Goal: Information Seeking & Learning: Learn about a topic

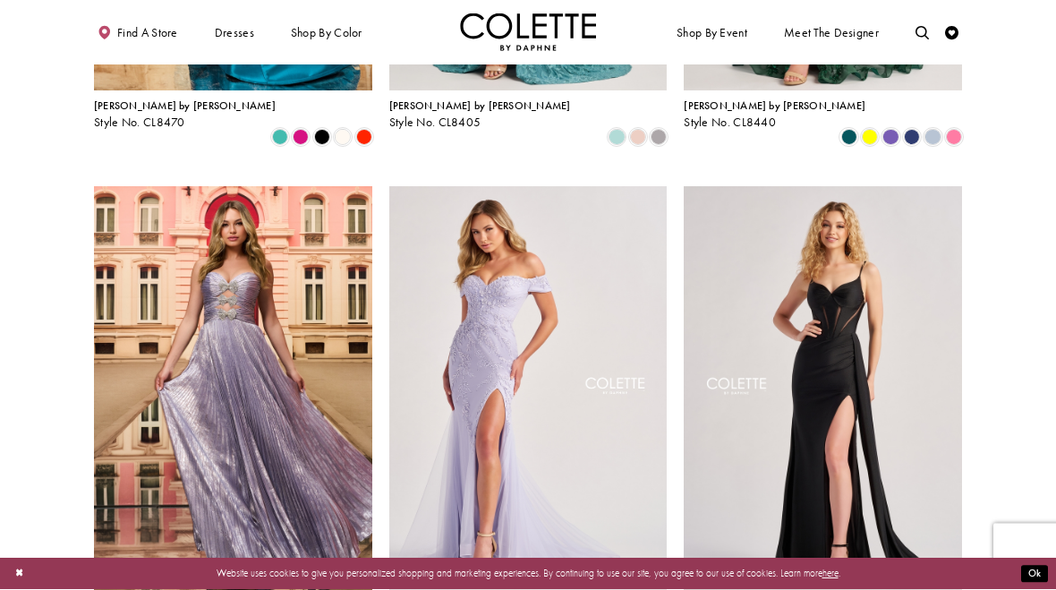
scroll to position [398, 0]
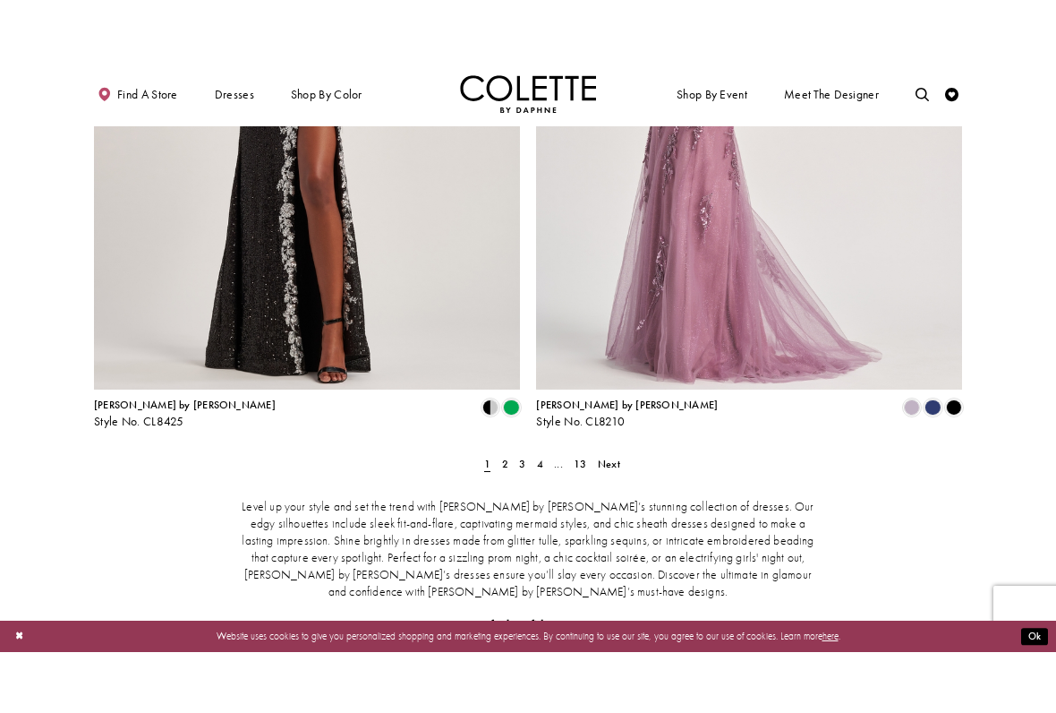
scroll to position [2378, 0]
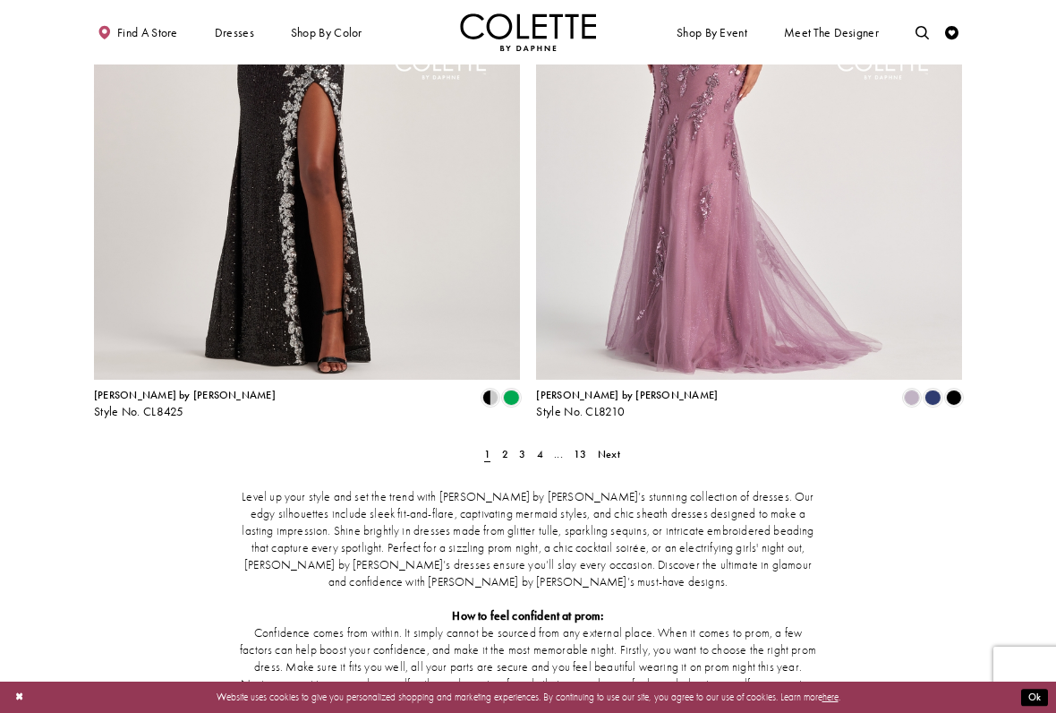
click at [606, 447] on span "Next" at bounding box center [609, 454] width 22 height 14
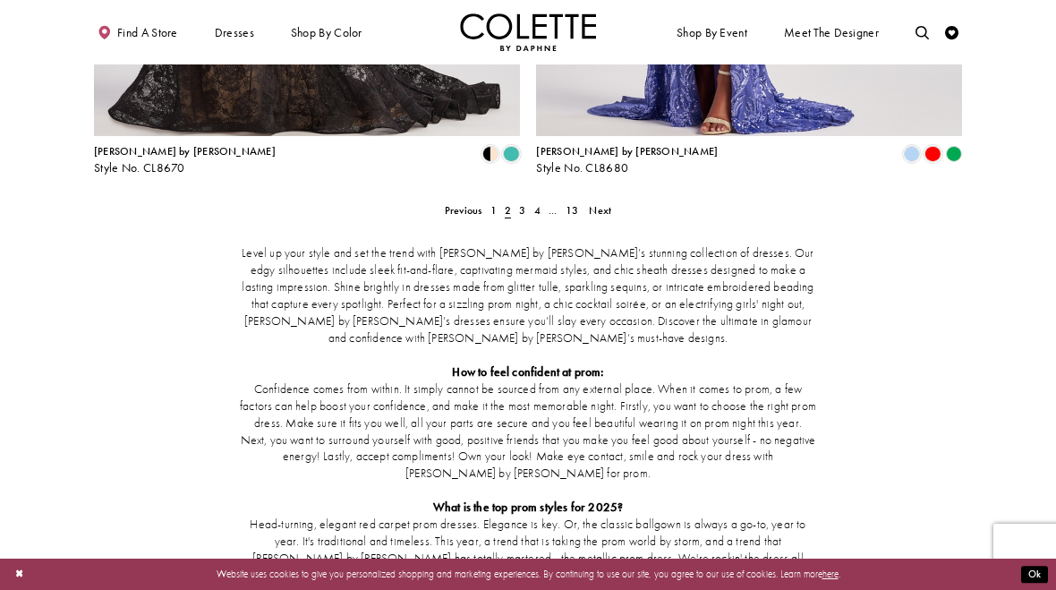
scroll to position [2622, 0]
click at [516, 201] on link "3" at bounding box center [523, 211] width 14 height 20
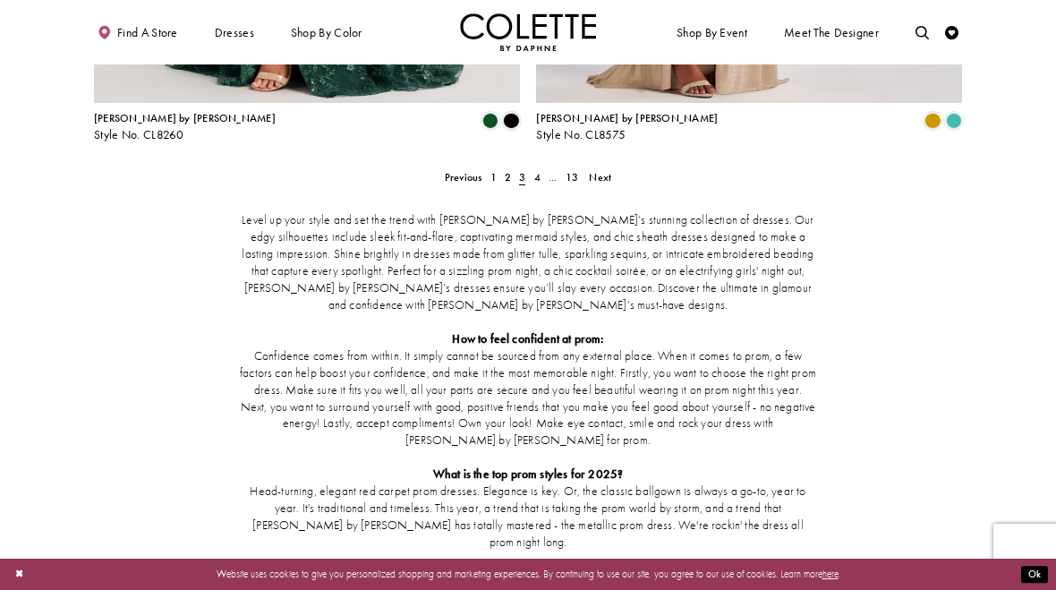
scroll to position [2649, 0]
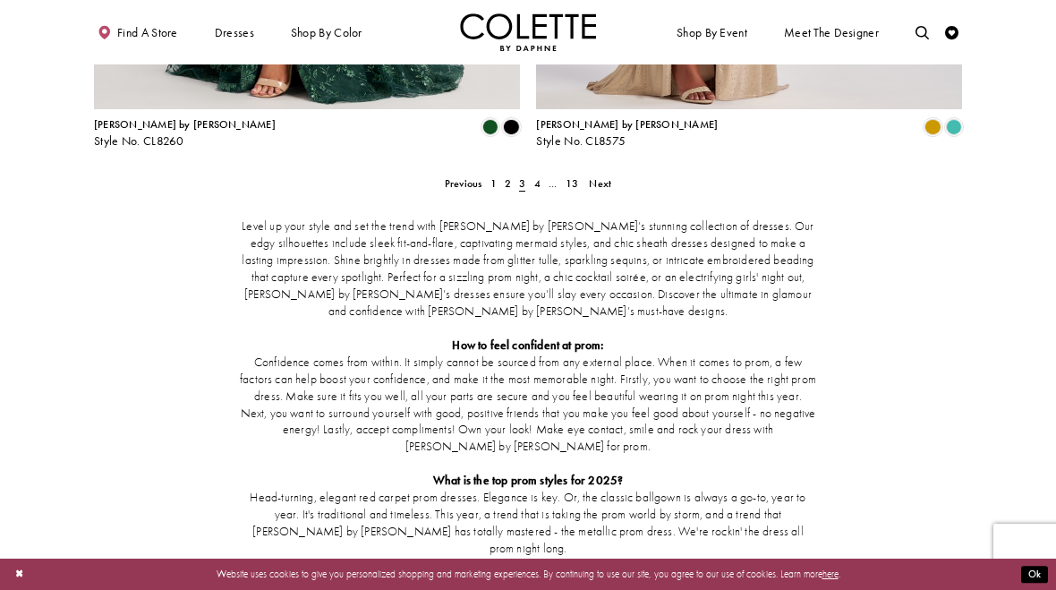
click at [593, 176] on span "Next" at bounding box center [600, 183] width 22 height 14
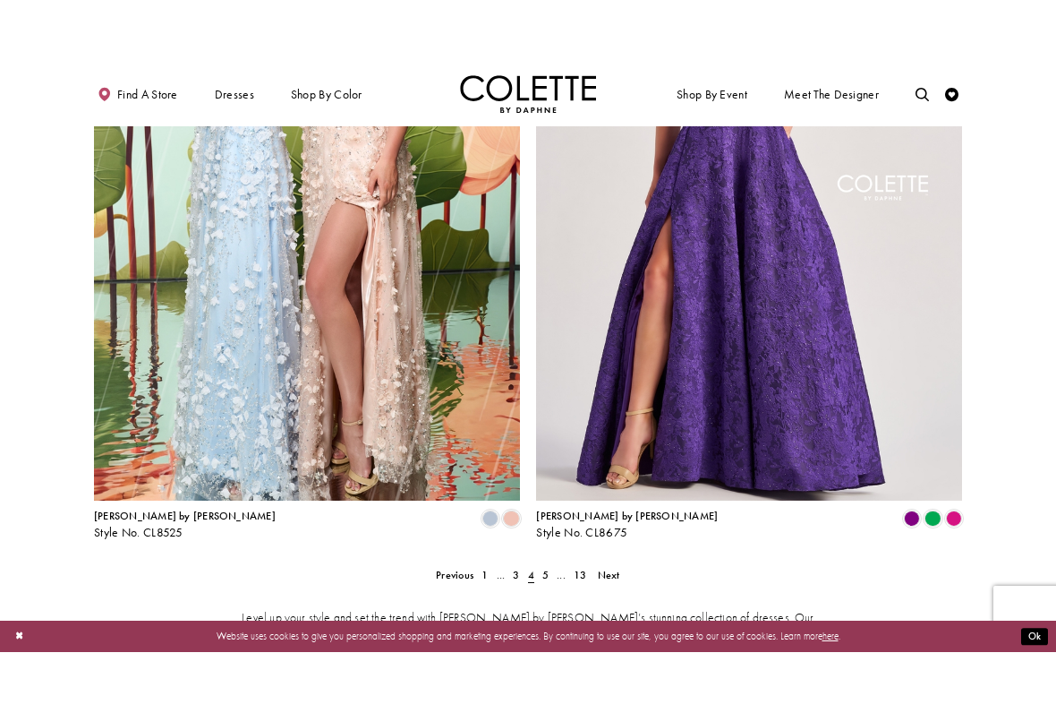
scroll to position [2271, 0]
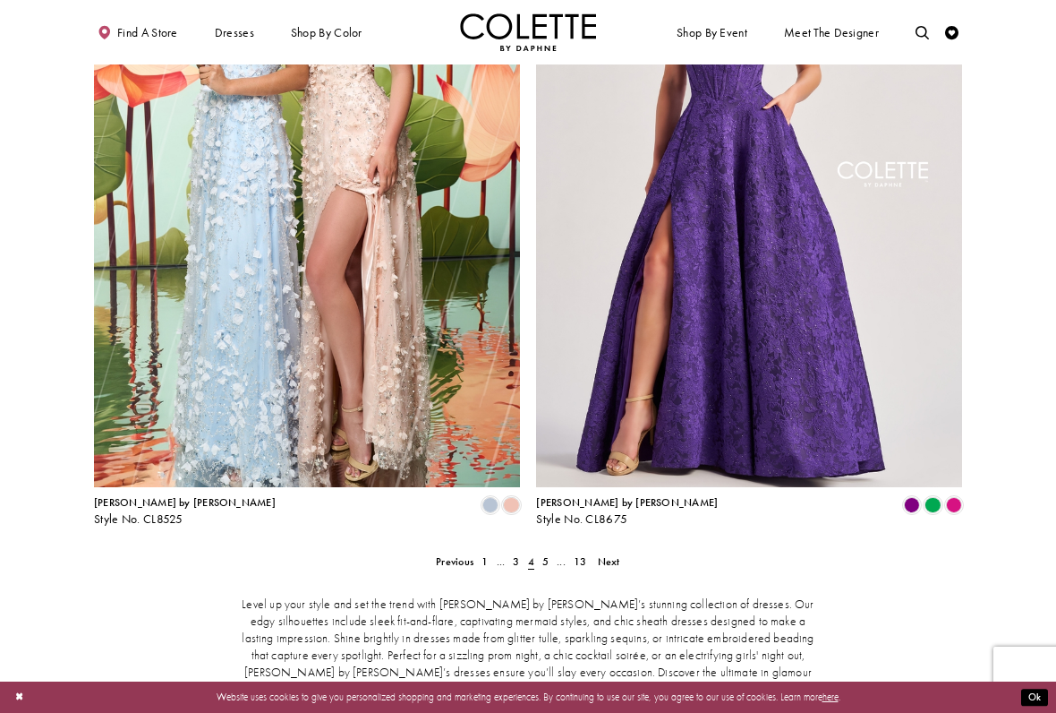
click at [612, 554] on span "Next" at bounding box center [609, 561] width 22 height 14
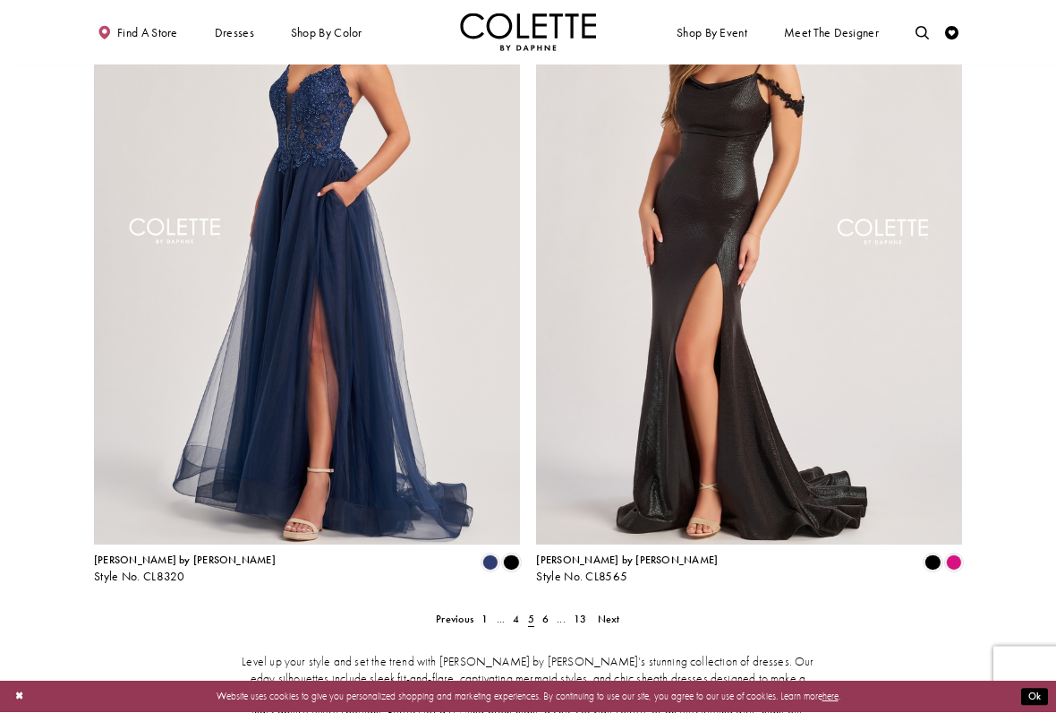
scroll to position [2225, 0]
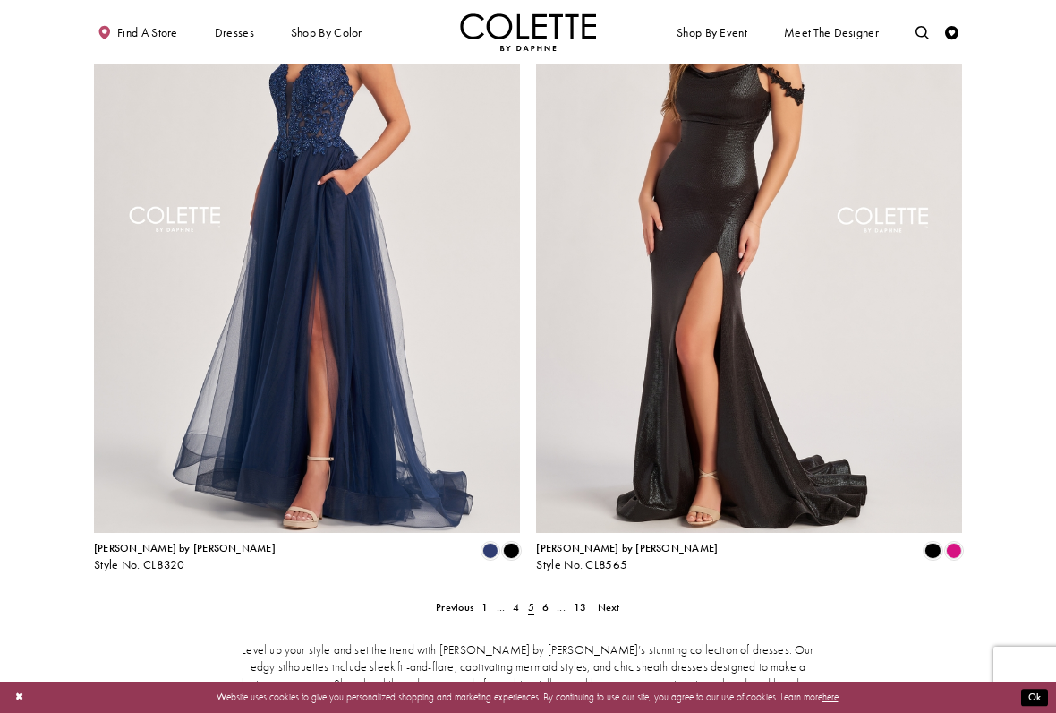
click at [585, 589] on span "13" at bounding box center [580, 607] width 13 height 14
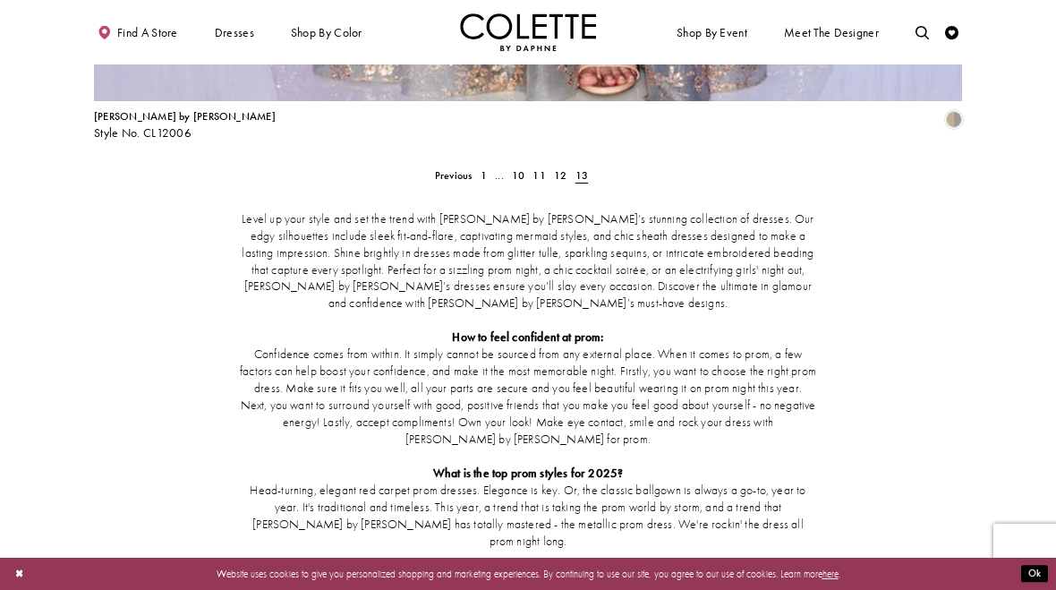
scroll to position [2803, 0]
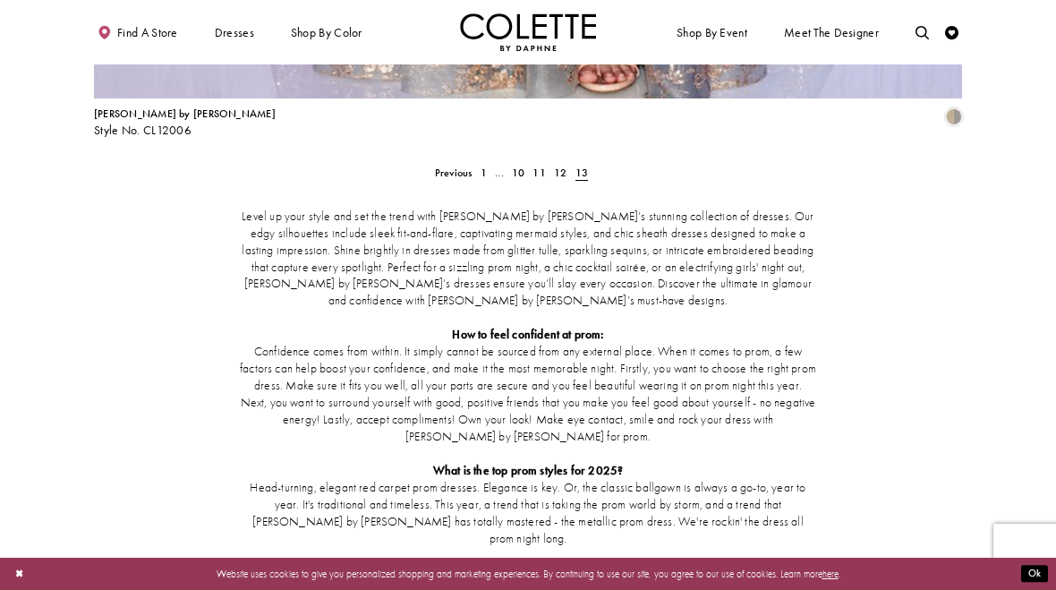
click at [481, 166] on span "1" at bounding box center [484, 173] width 6 height 14
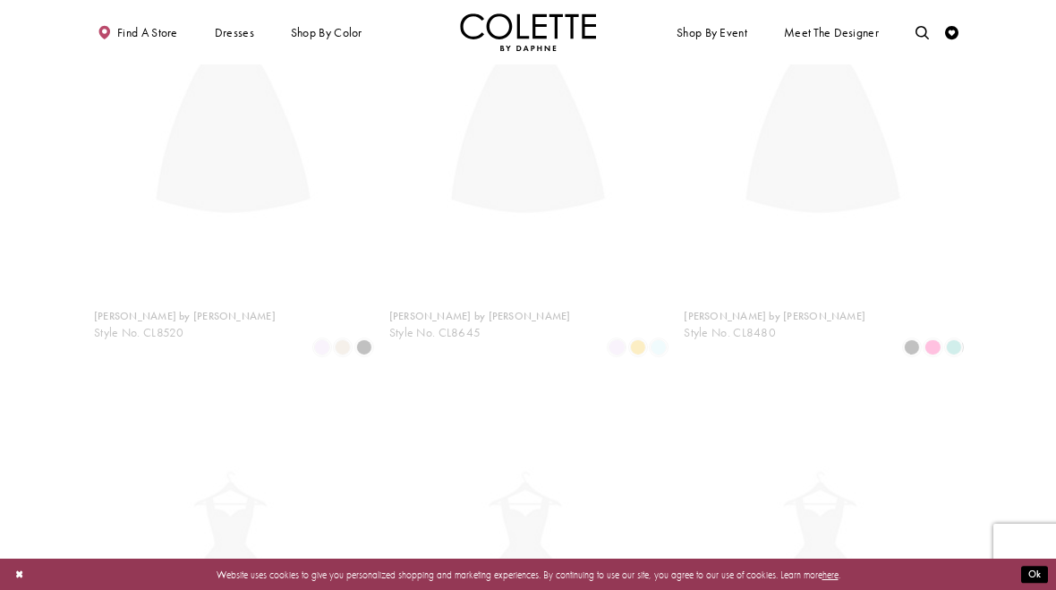
scroll to position [73, 0]
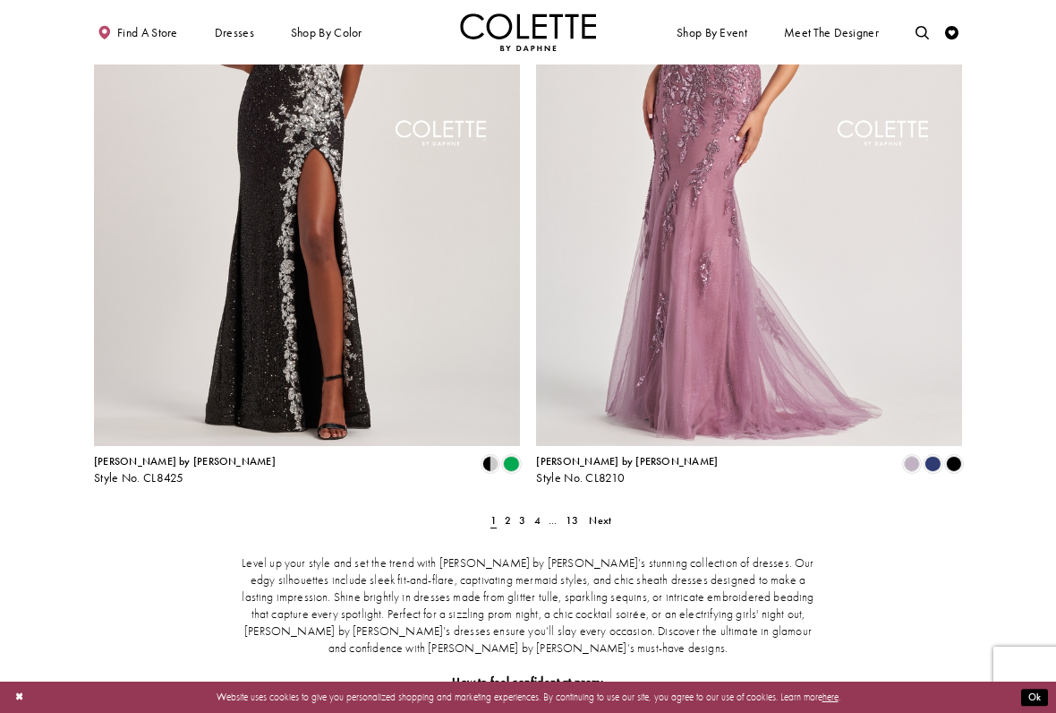
click at [601, 513] on span "Next" at bounding box center [600, 520] width 22 height 14
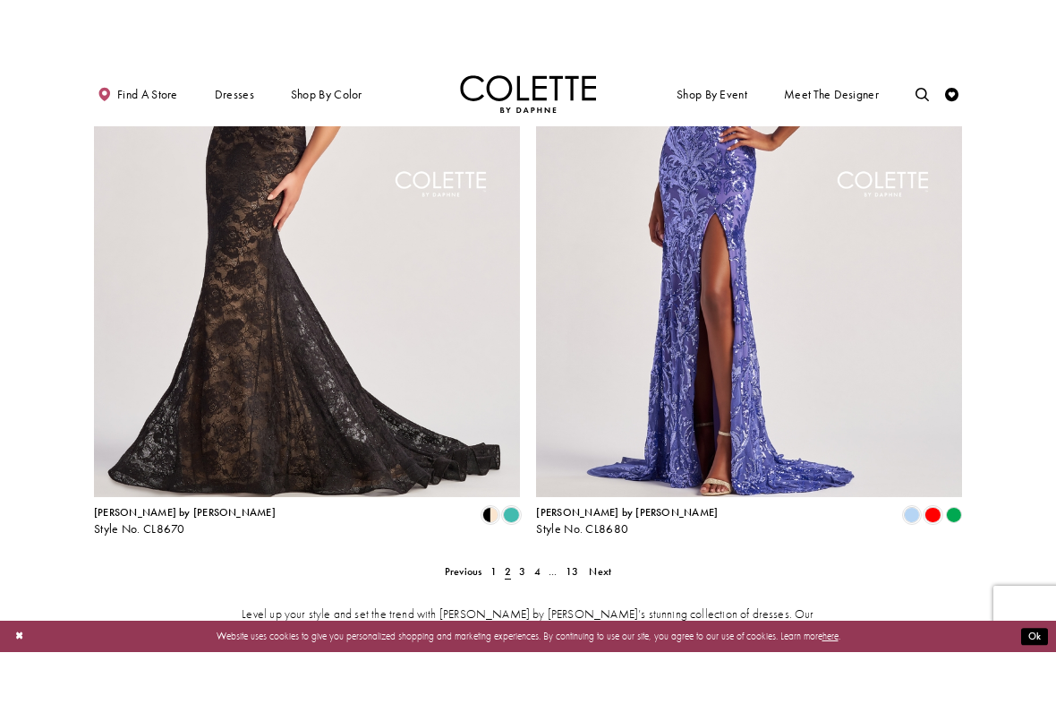
scroll to position [2301, 0]
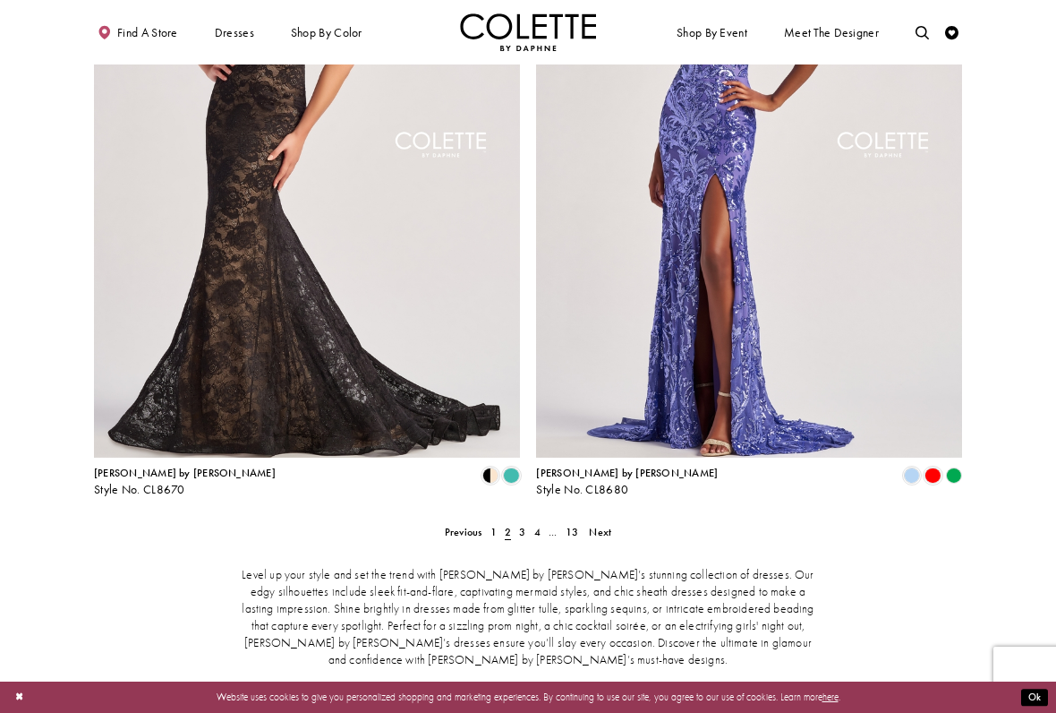
click at [534, 525] on span "4" at bounding box center [537, 532] width 6 height 14
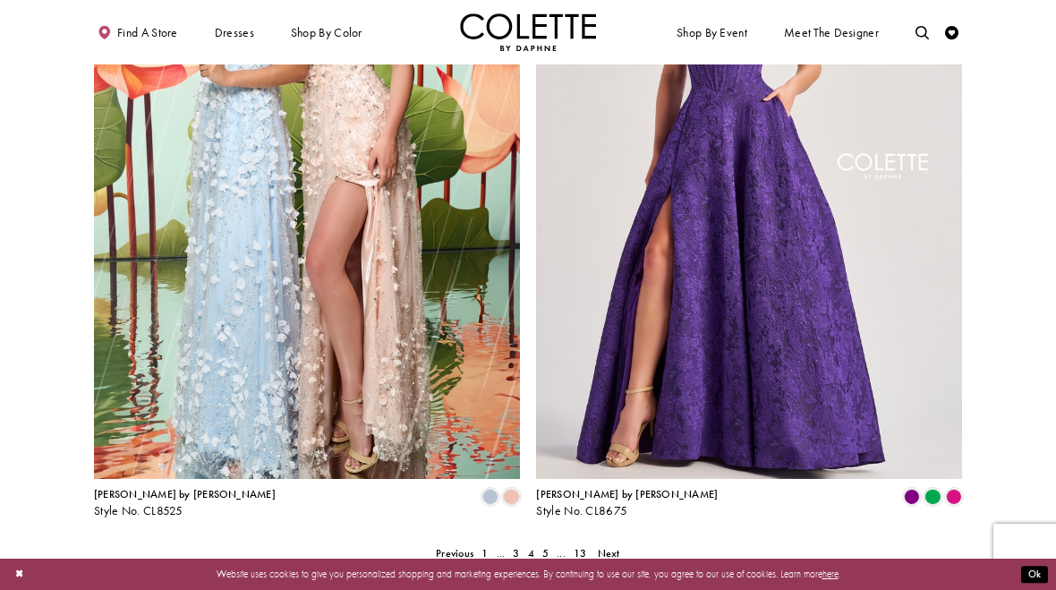
scroll to position [2265, 0]
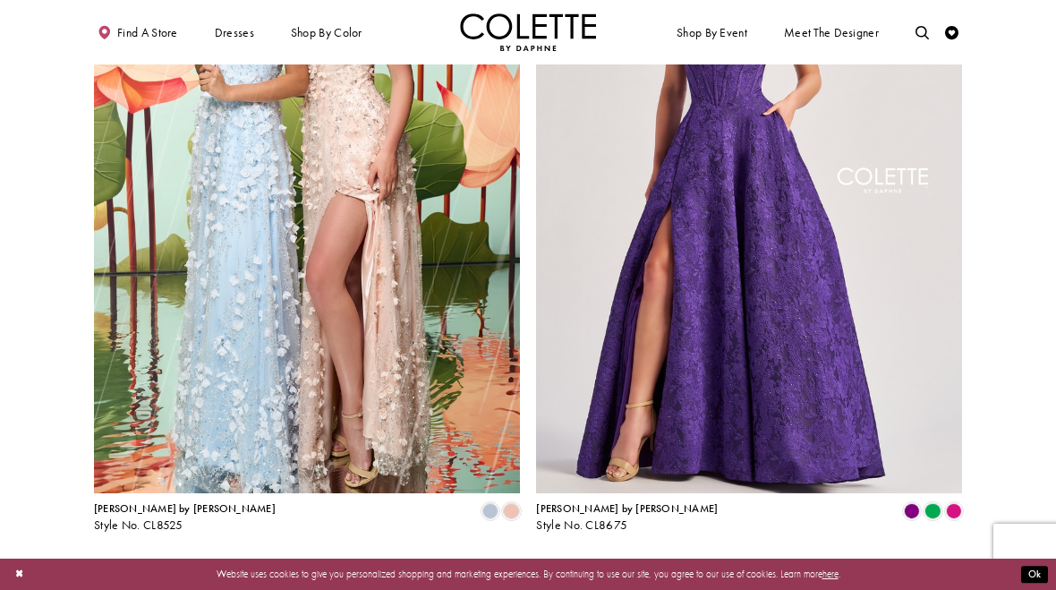
click at [606, 560] on span "Next" at bounding box center [609, 567] width 22 height 14
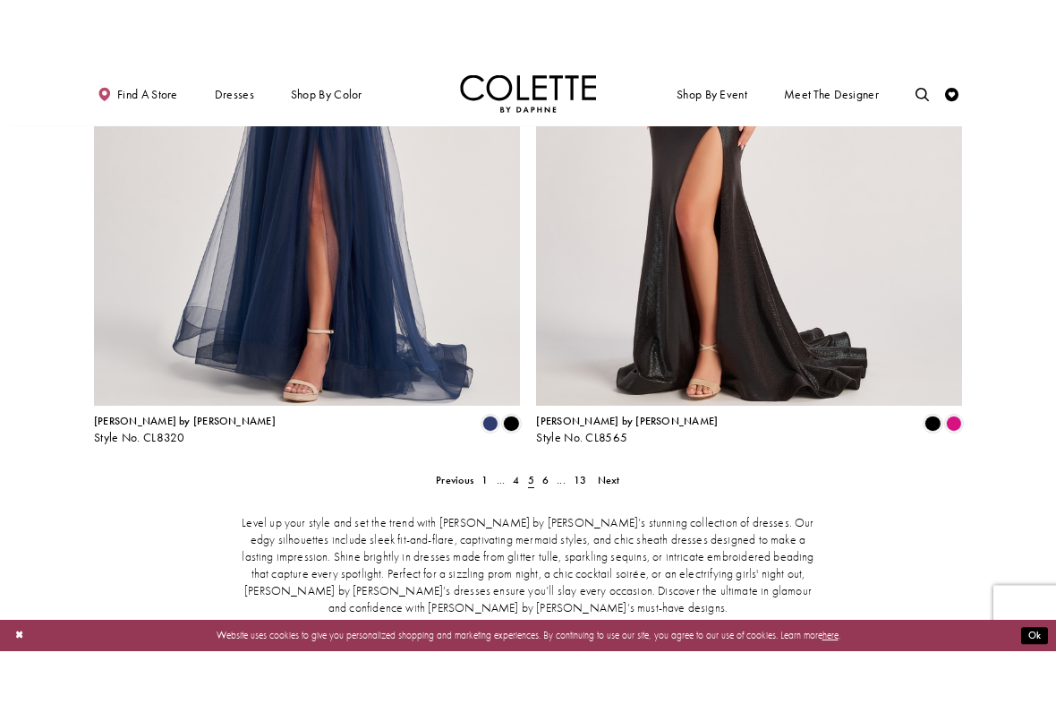
scroll to position [2551, 0]
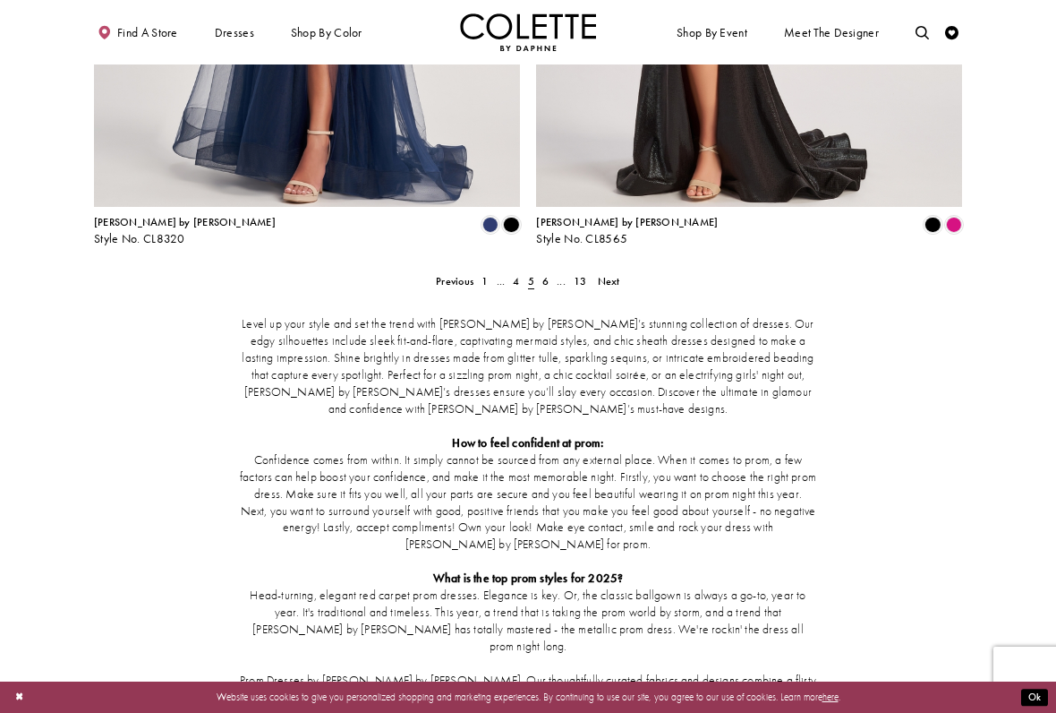
click at [610, 274] on span "Next" at bounding box center [609, 281] width 22 height 14
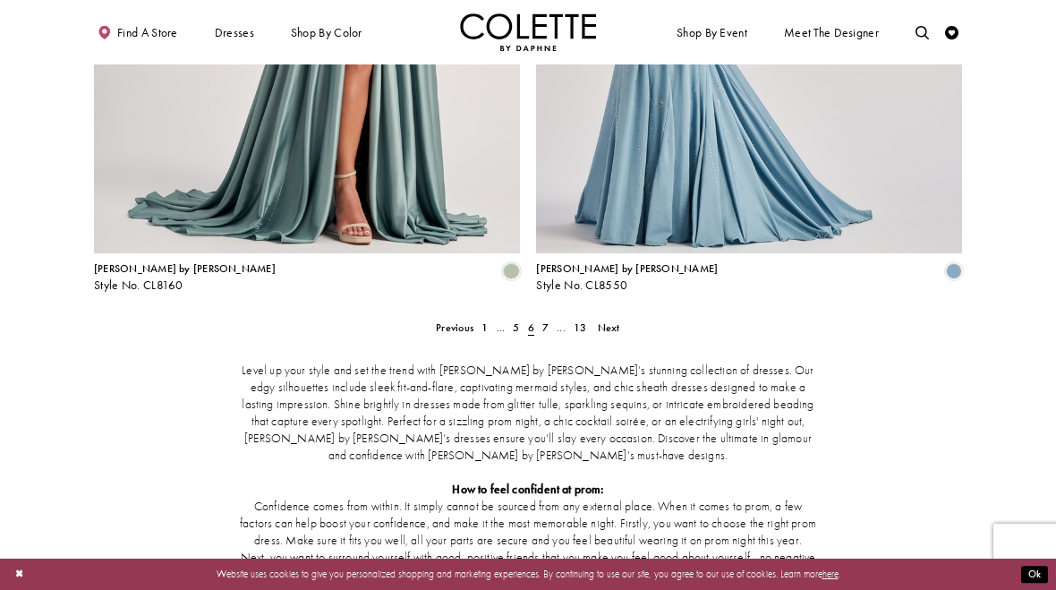
scroll to position [2482, 0]
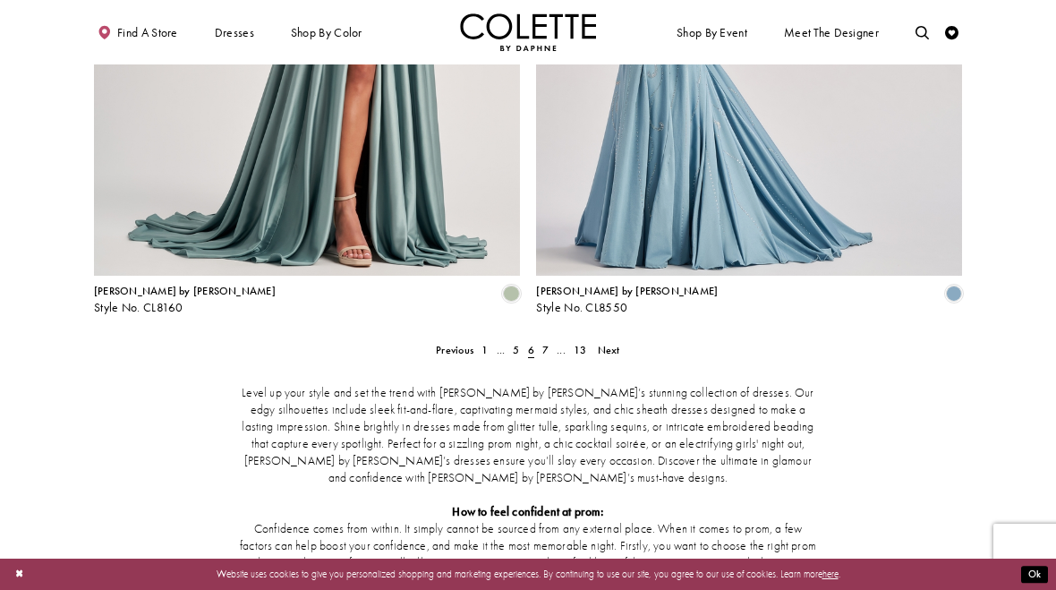
click at [604, 343] on span "Next" at bounding box center [609, 350] width 22 height 14
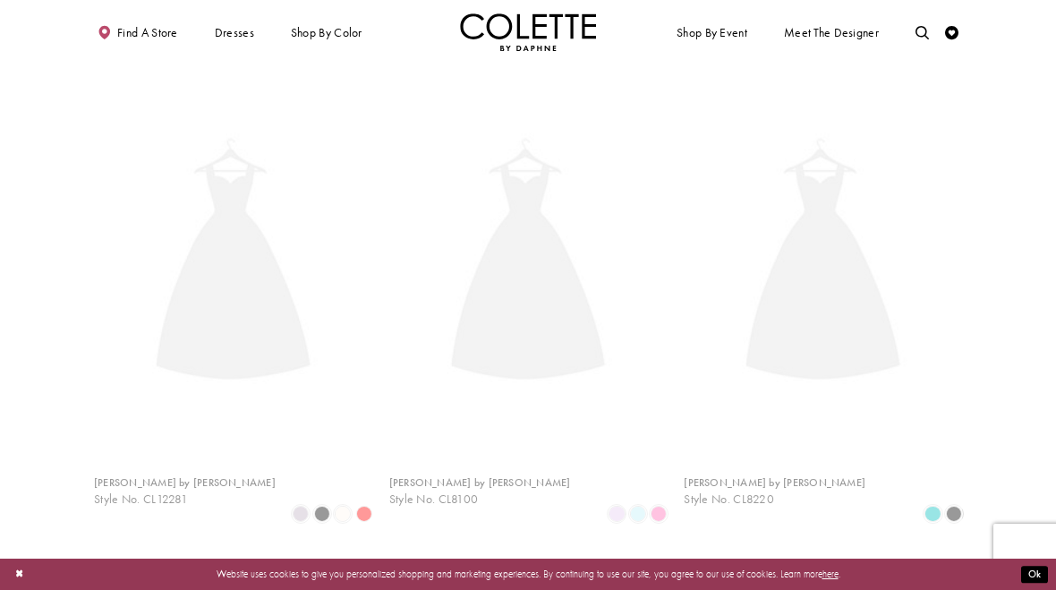
scroll to position [73, 0]
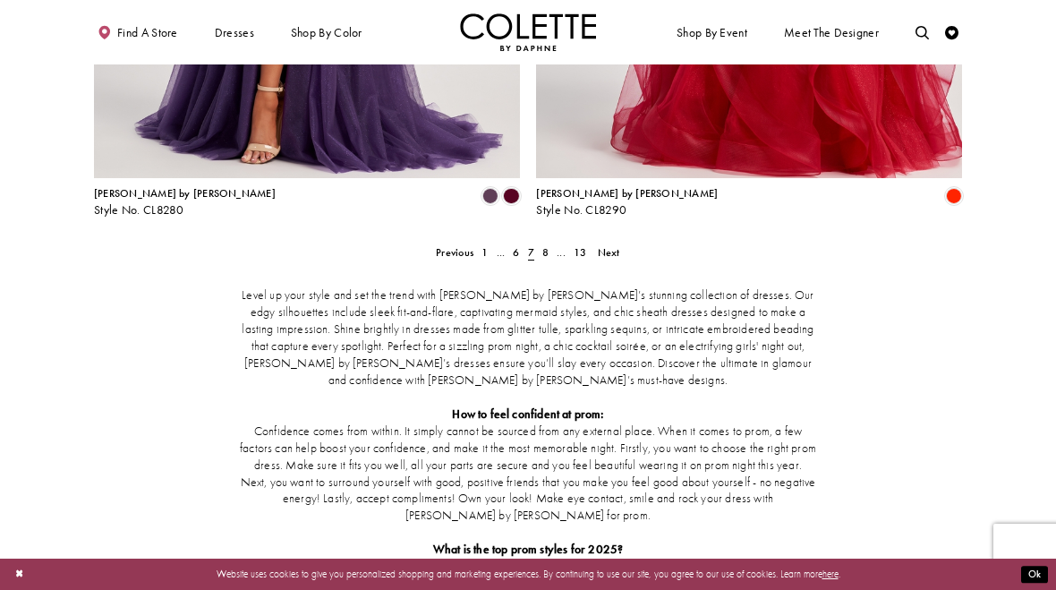
click at [604, 245] on span "Next" at bounding box center [609, 252] width 22 height 14
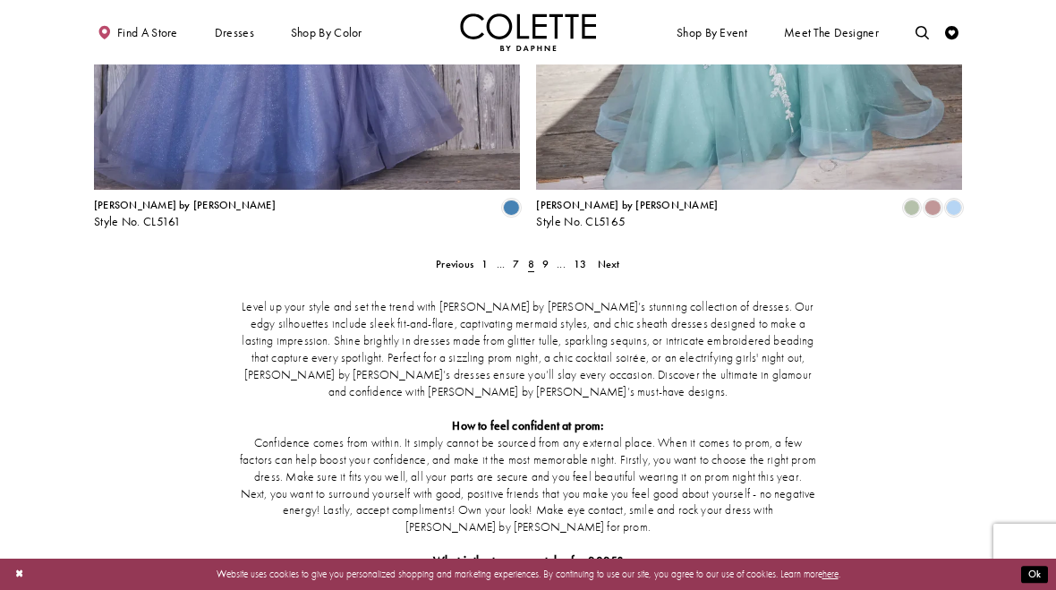
scroll to position [2551, 0]
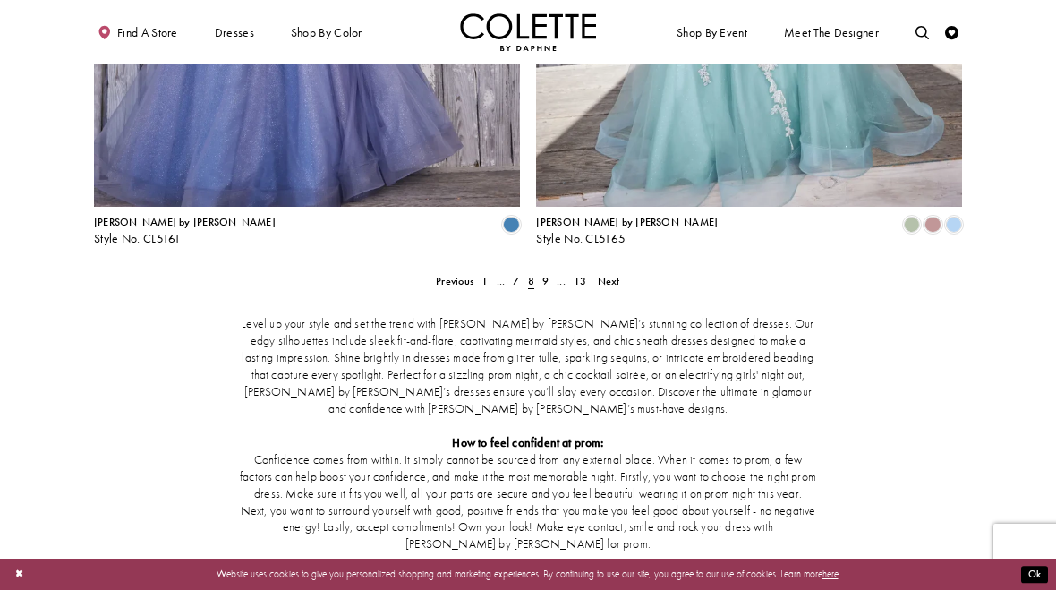
click at [609, 274] on span "Next" at bounding box center [609, 281] width 22 height 14
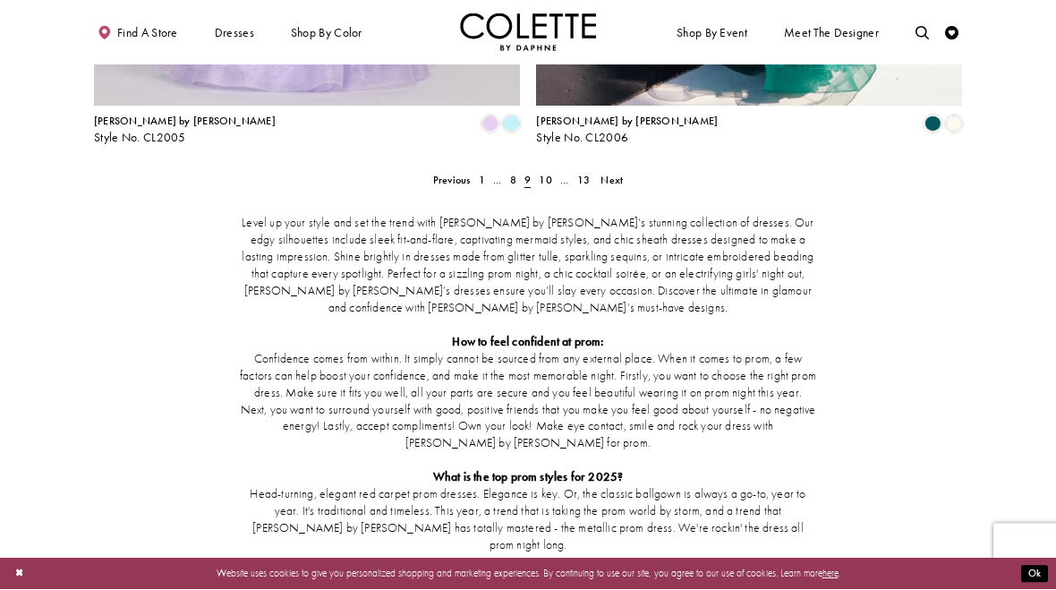
scroll to position [2618, 0]
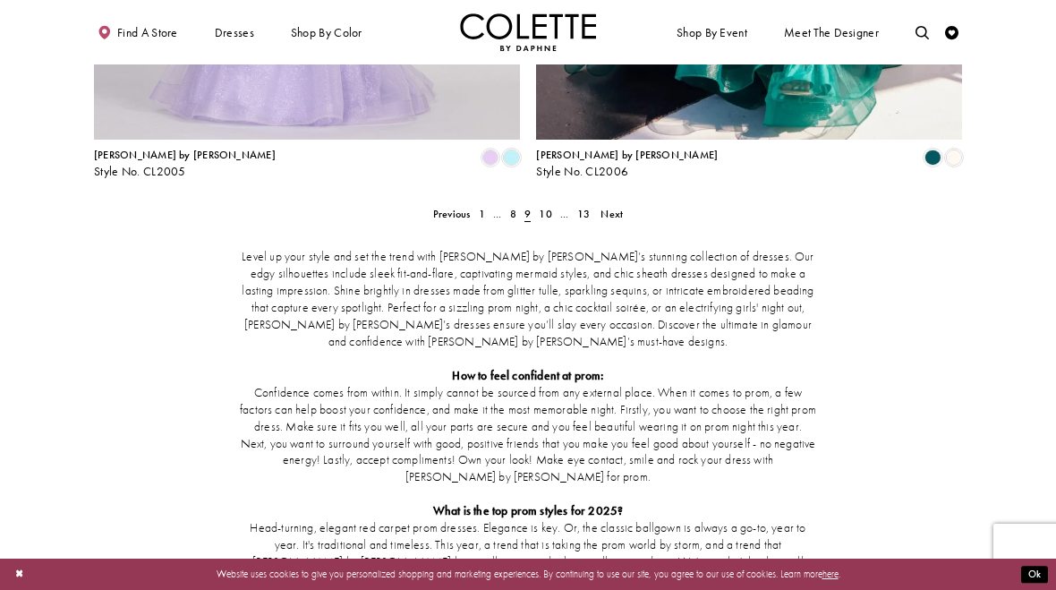
click at [618, 207] on span "Next" at bounding box center [612, 214] width 22 height 14
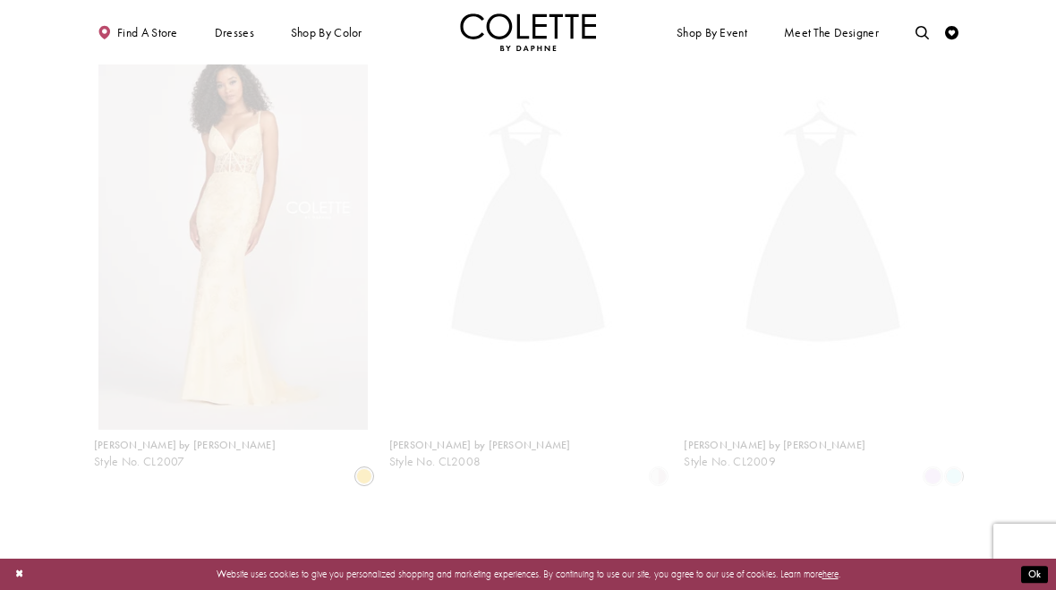
scroll to position [73, 0]
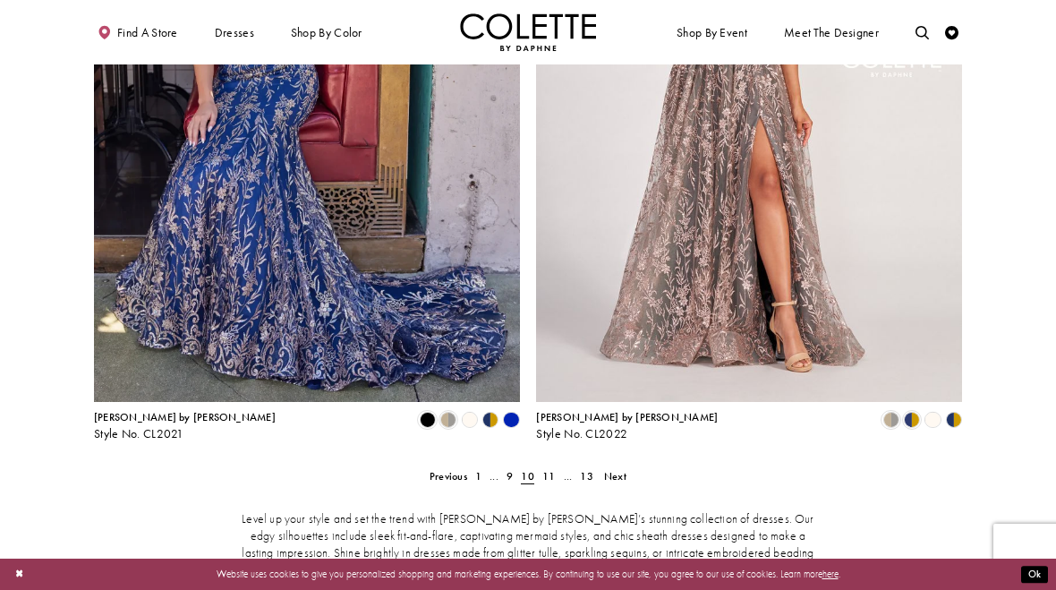
click at [617, 469] on span "Next" at bounding box center [615, 476] width 22 height 14
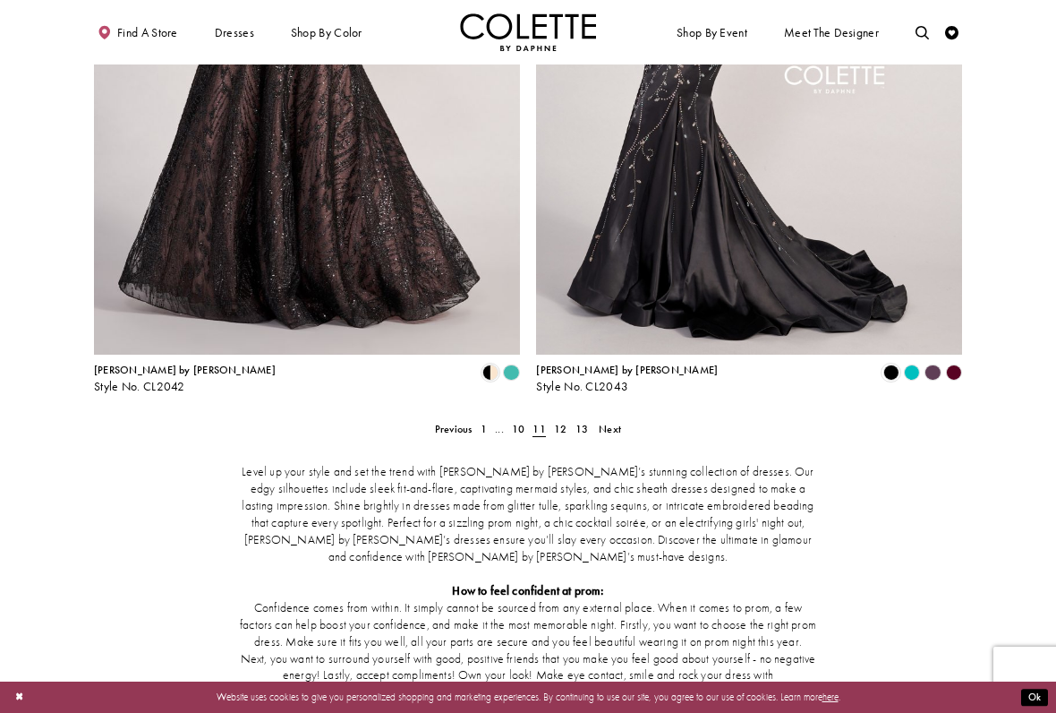
click at [601, 422] on span "Next" at bounding box center [610, 429] width 22 height 14
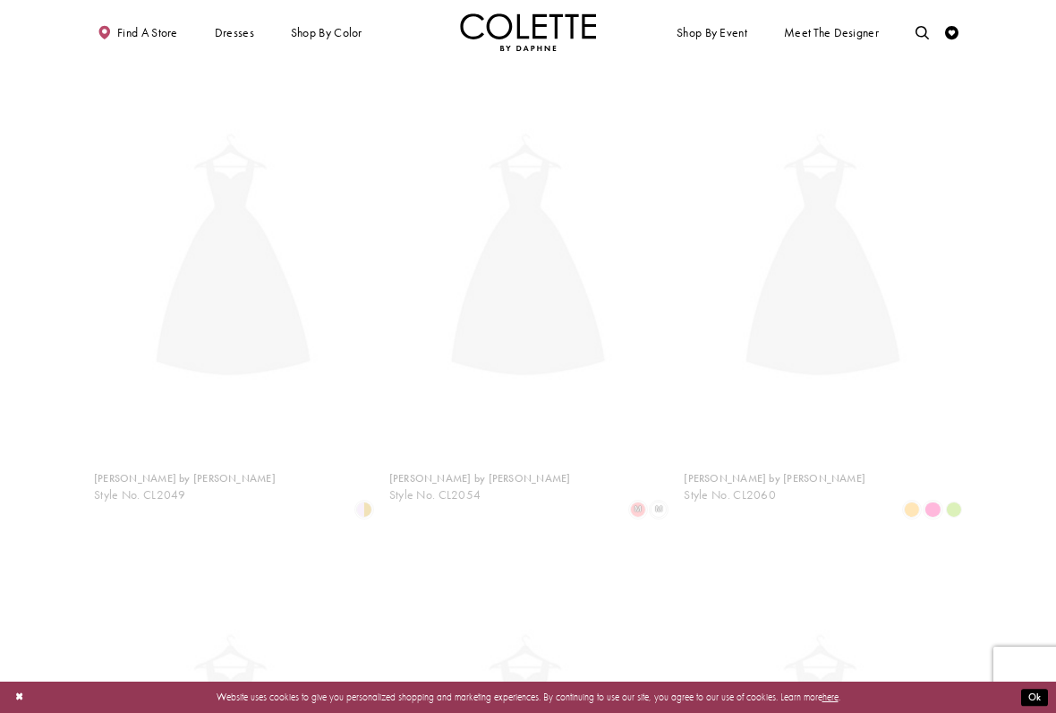
scroll to position [73, 0]
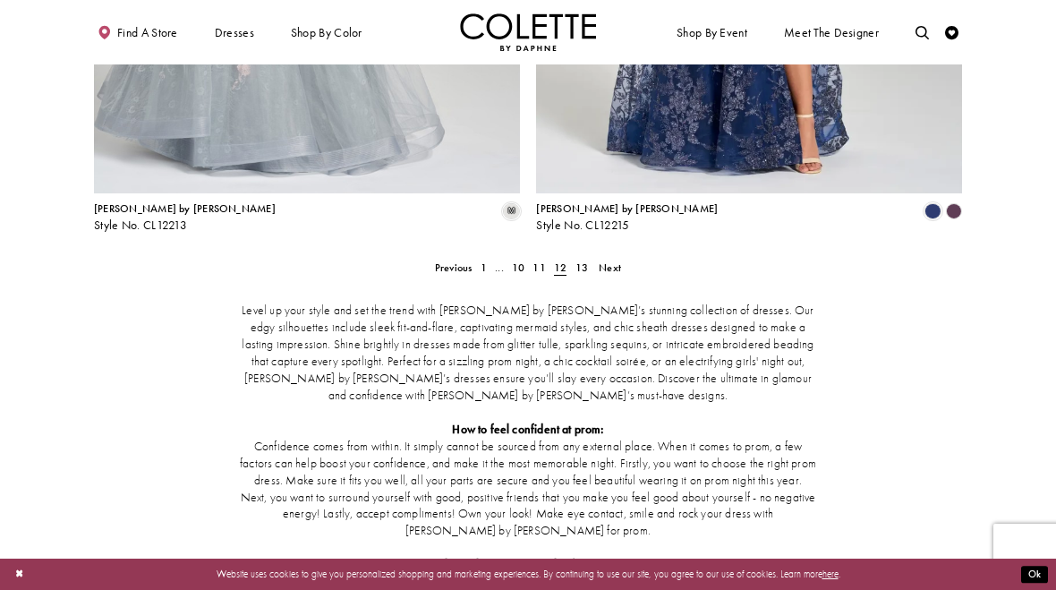
click at [602, 260] on span "Next" at bounding box center [610, 267] width 22 height 14
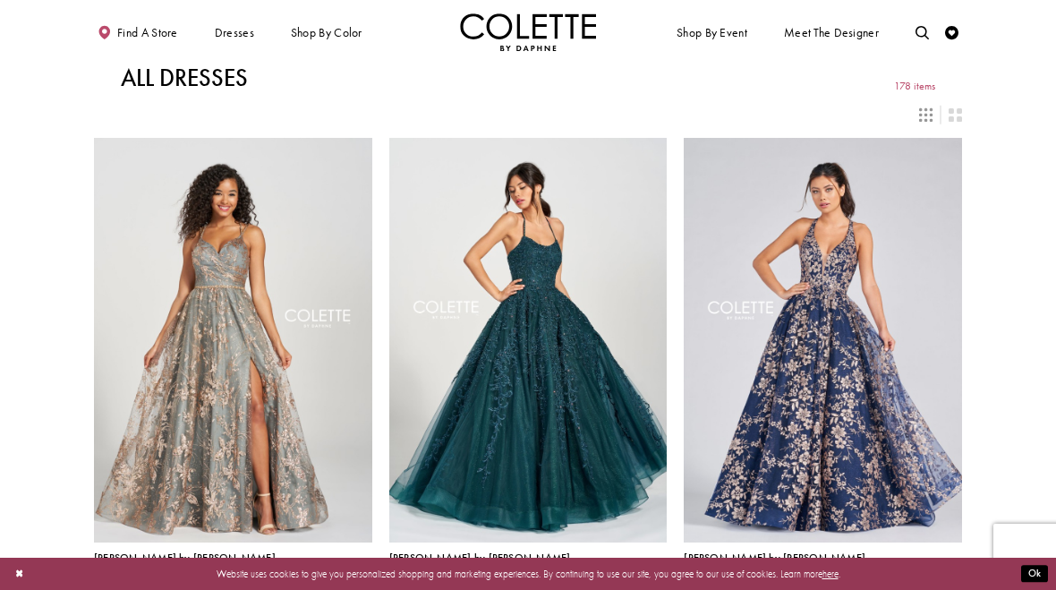
click at [0, 0] on div "Primary block" at bounding box center [0, 0] width 0 height 0
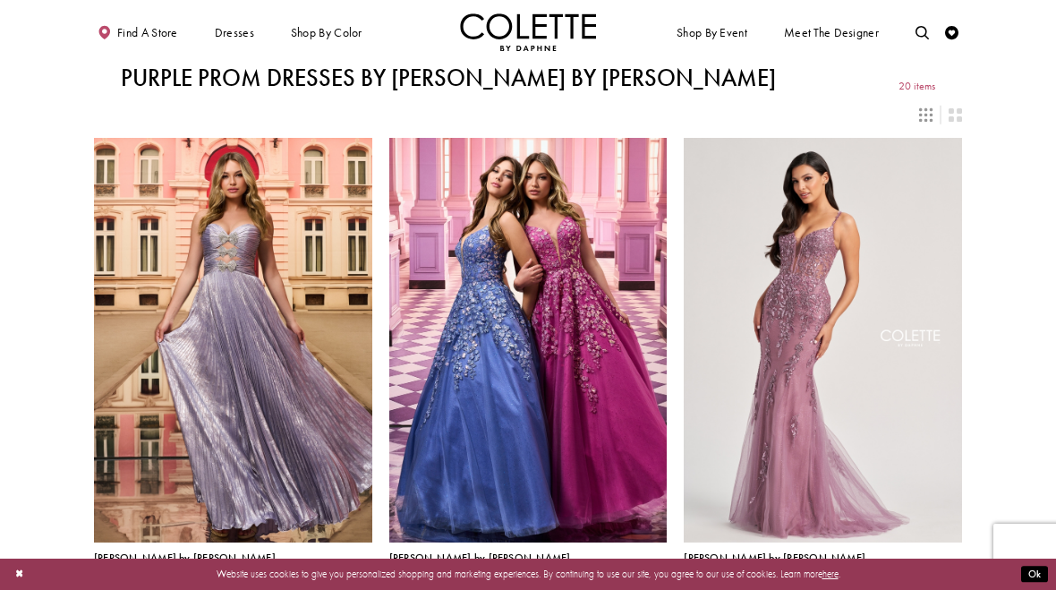
click at [0, 0] on span "BALL GOWNS" at bounding box center [0, 0] width 0 height 0
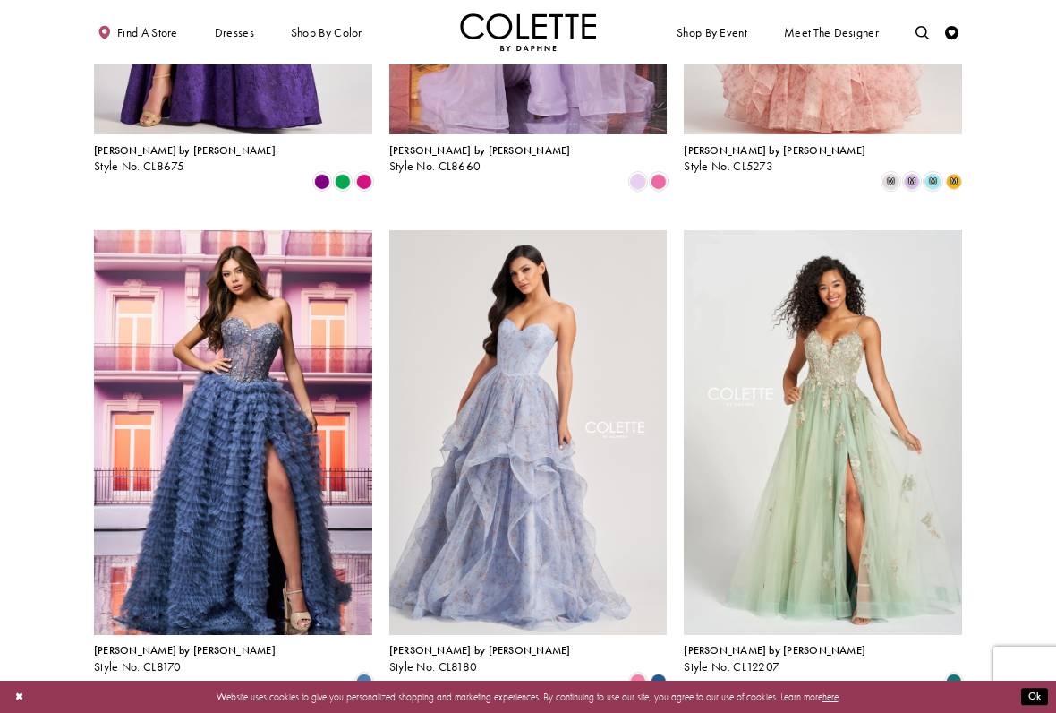
scroll to position [1407, 0]
click at [858, 361] on img "Visit Colette by Daphne Style No. CL12207 Page" at bounding box center [823, 433] width 278 height 405
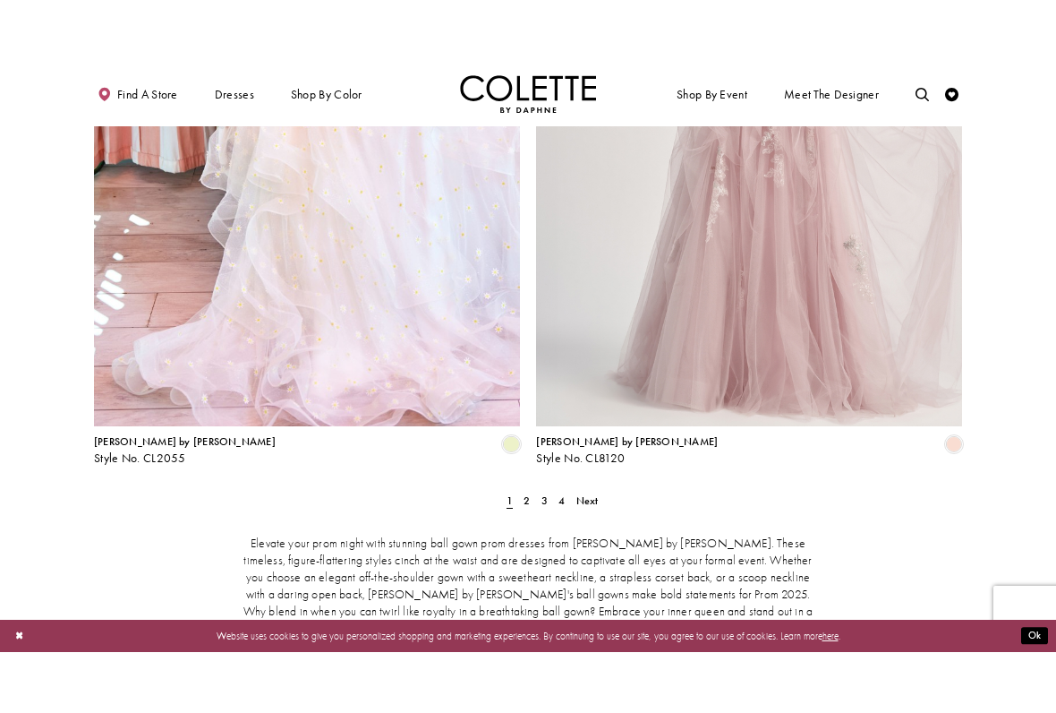
scroll to position [2509, 0]
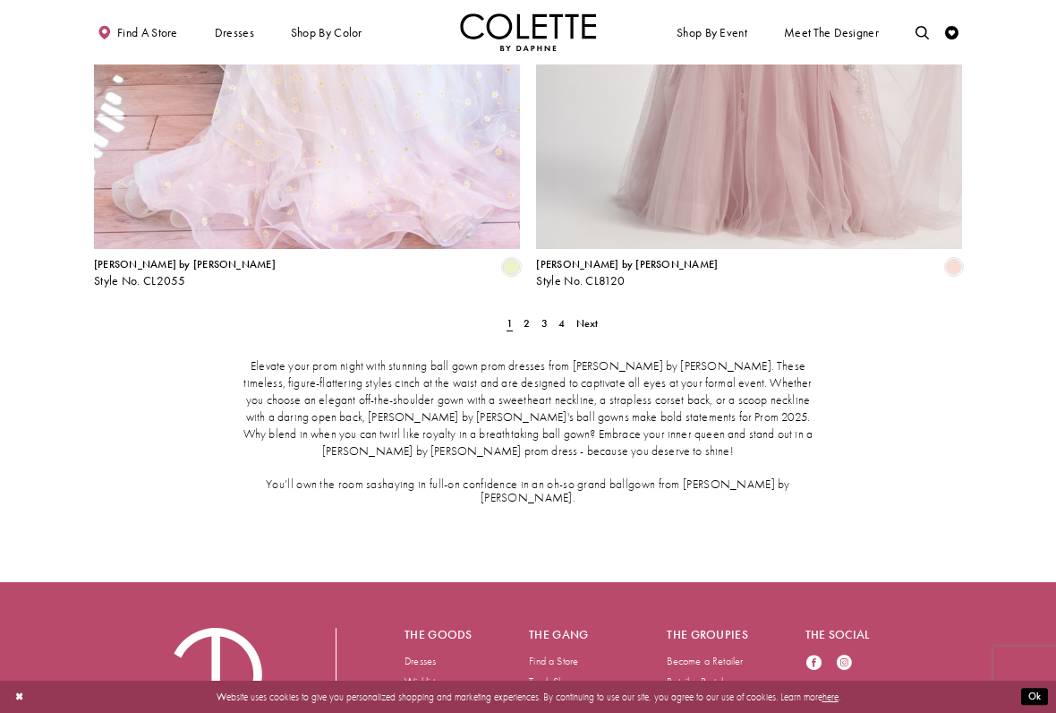
click at [587, 316] on span "Next" at bounding box center [587, 323] width 22 height 14
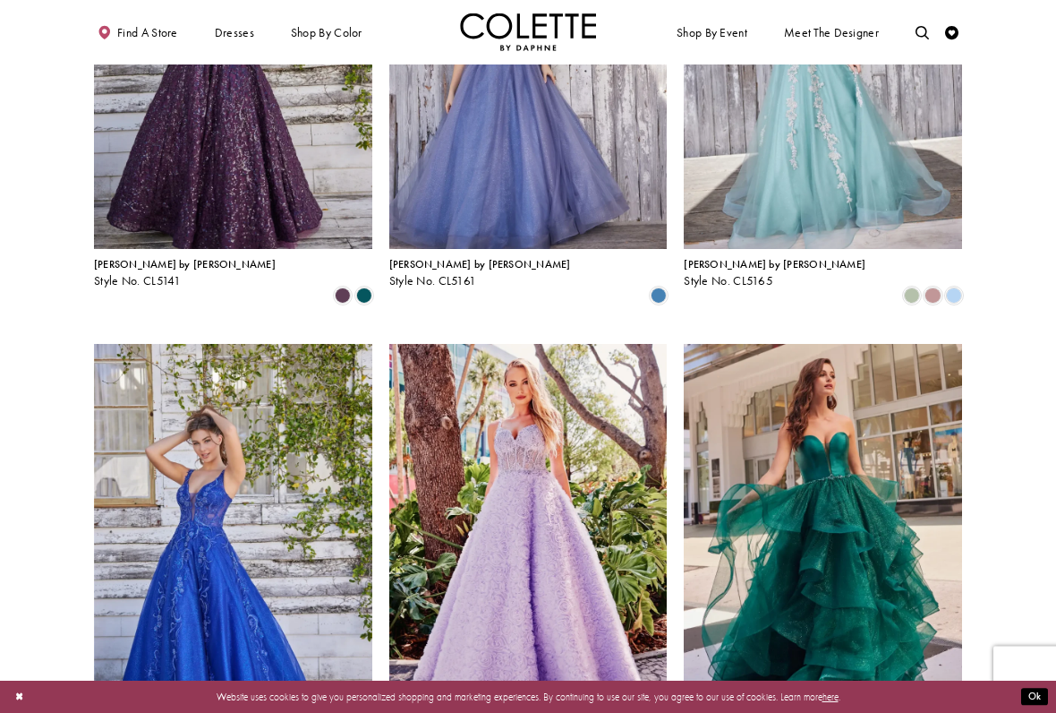
scroll to position [888, 0]
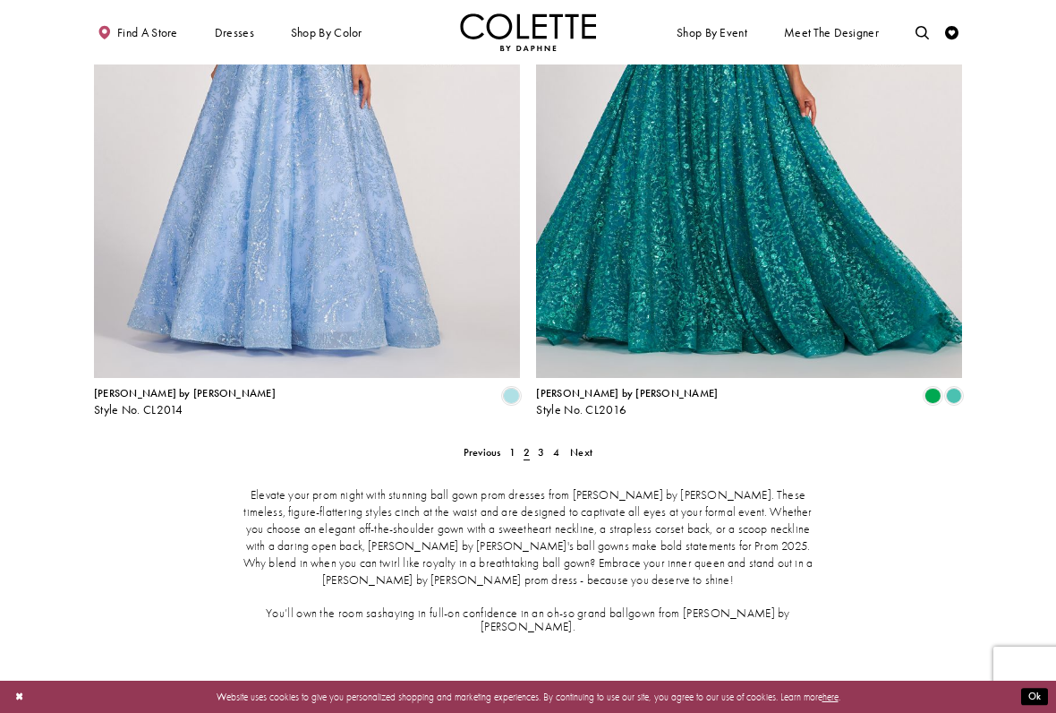
click at [581, 445] on span "Next" at bounding box center [581, 452] width 22 height 14
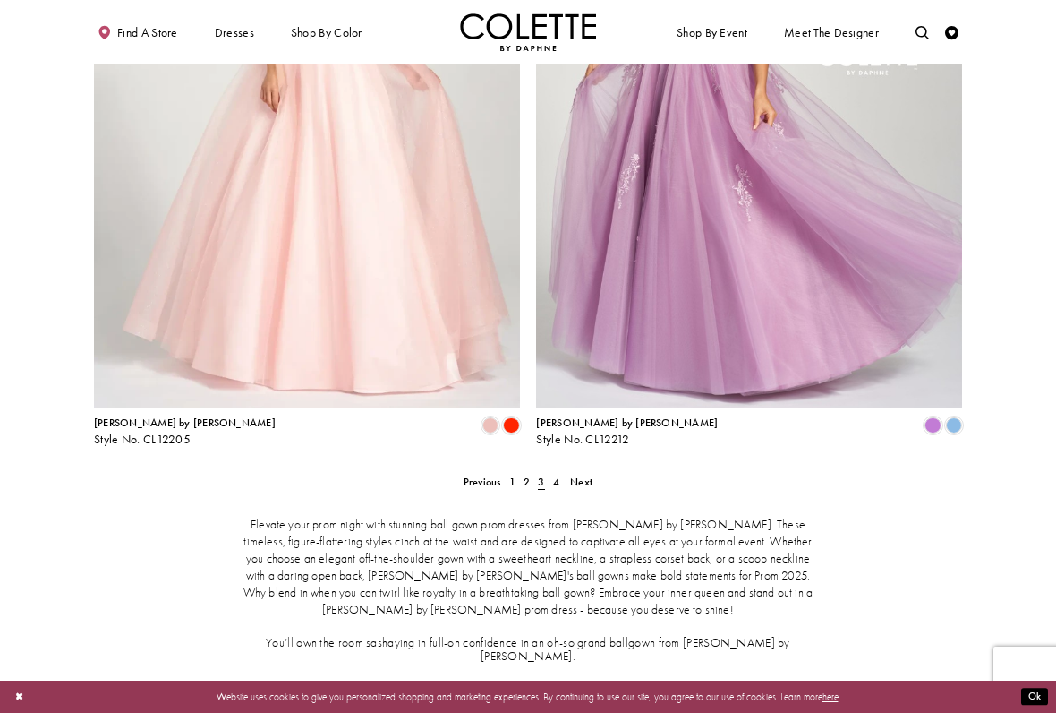
scroll to position [2373, 0]
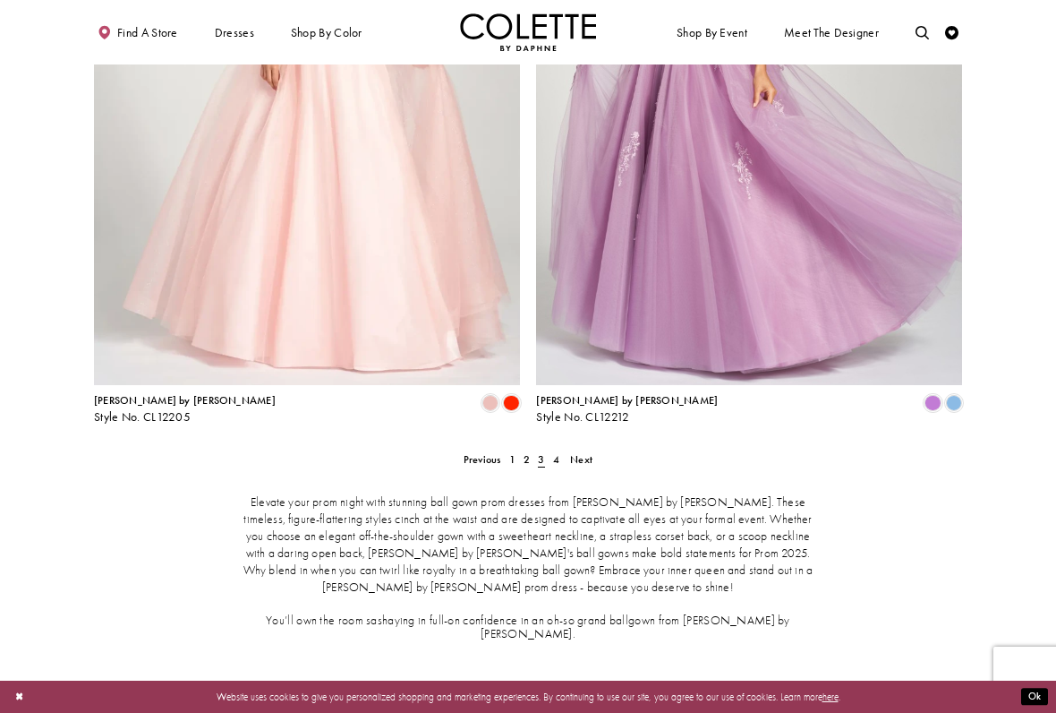
click at [582, 452] on span "Next" at bounding box center [581, 459] width 22 height 14
